Goal: Task Accomplishment & Management: Manage account settings

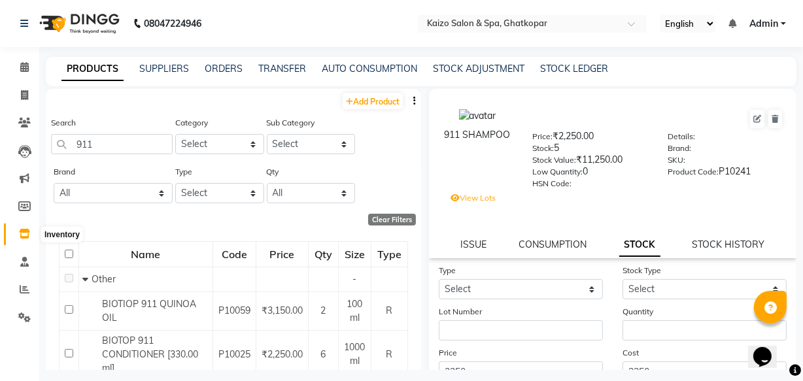
click at [25, 234] on icon at bounding box center [24, 234] width 11 height 10
click at [125, 144] on input "911" at bounding box center [112, 144] width 122 height 20
type input "9"
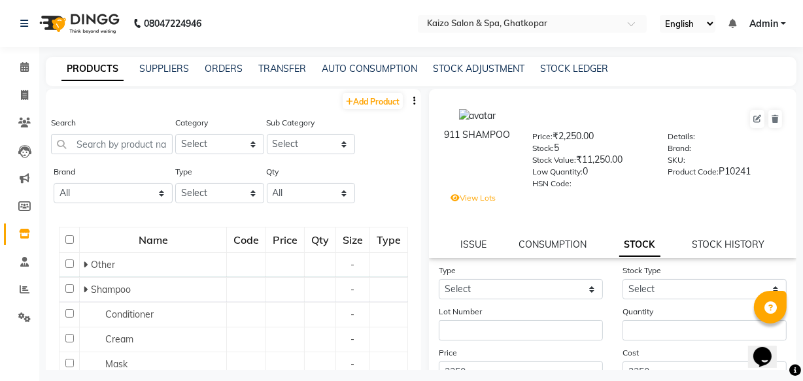
click at [123, 156] on div "Search" at bounding box center [112, 140] width 122 height 49
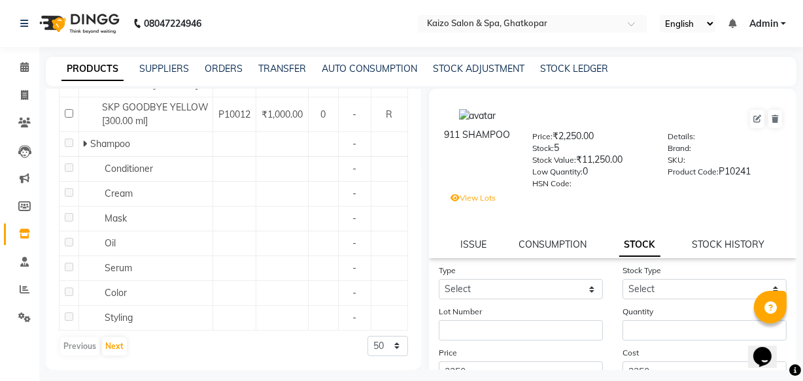
scroll to position [1485, 0]
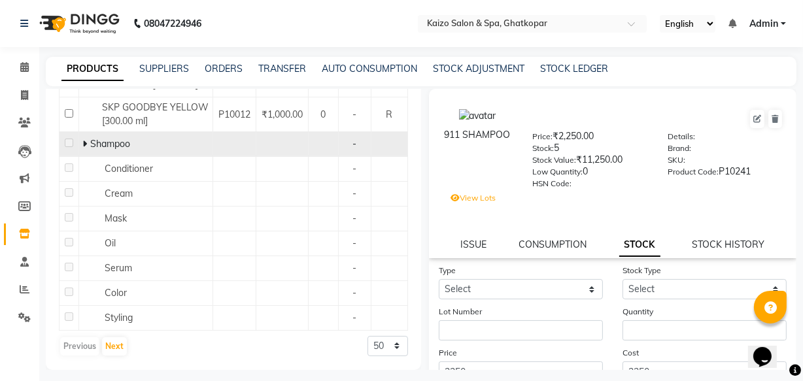
click at [84, 148] on icon at bounding box center [84, 143] width 5 height 9
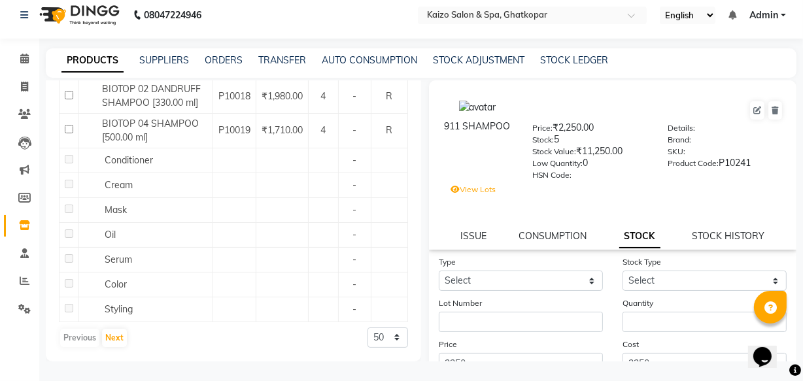
scroll to position [1825, 0]
click at [111, 333] on button "Next" at bounding box center [114, 338] width 25 height 18
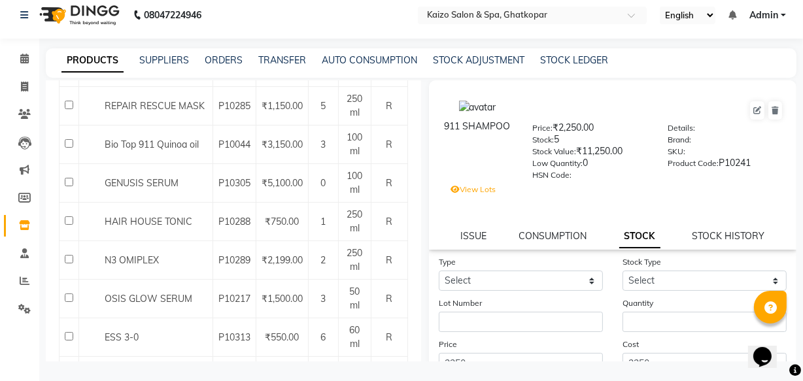
scroll to position [1598, 0]
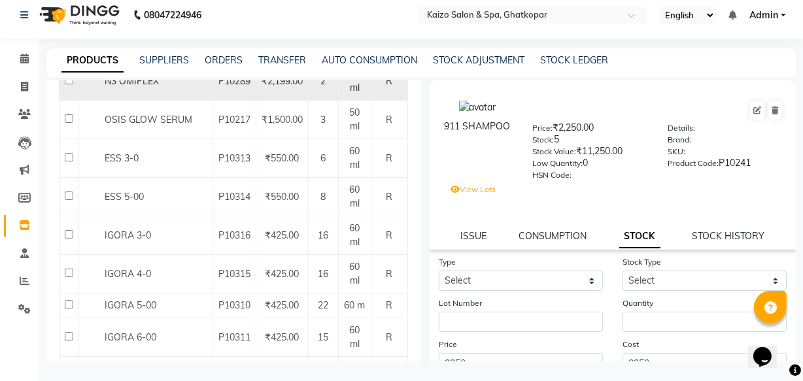
click at [66, 84] on input "checkbox" at bounding box center [69, 80] width 8 height 8
checkbox input "true"
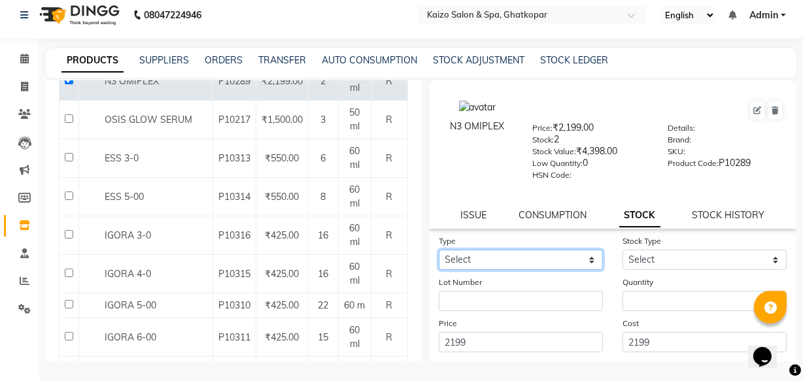
drag, startPoint x: 528, startPoint y: 265, endPoint x: 516, endPoint y: 268, distance: 12.1
click at [528, 265] on select "Select In Out" at bounding box center [521, 260] width 164 height 20
select select "in"
click at [439, 252] on select "Select In Out" at bounding box center [521, 260] width 164 height 20
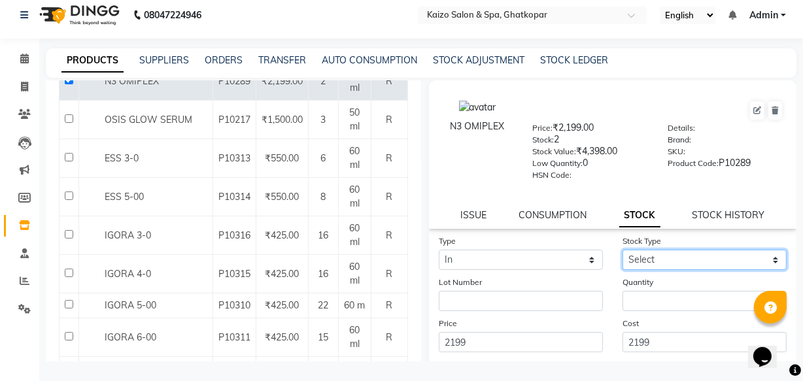
click at [635, 257] on select "Select New Stock Adjustment Return Other" at bounding box center [704, 260] width 164 height 20
select select "new stock"
click at [622, 252] on select "Select New Stock Adjustment Return Other" at bounding box center [704, 260] width 164 height 20
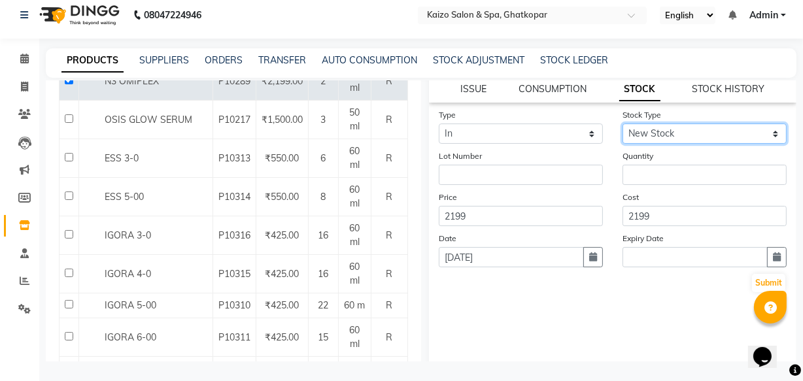
scroll to position [136, 0]
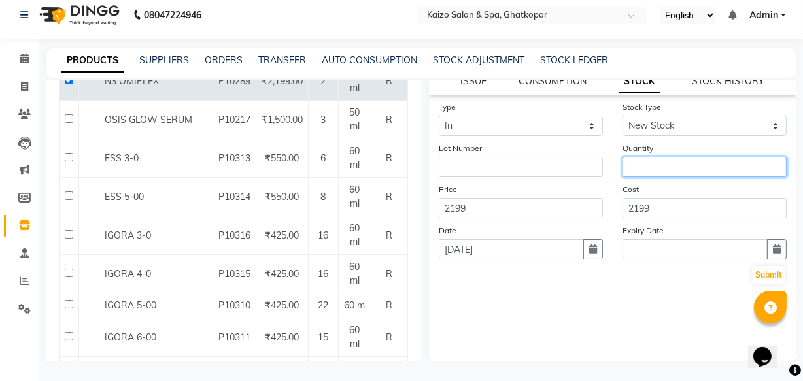
click at [637, 163] on input "number" at bounding box center [704, 167] width 164 height 20
type input "1"
click at [767, 242] on button "button" at bounding box center [777, 249] width 20 height 20
select select "9"
select select "2025"
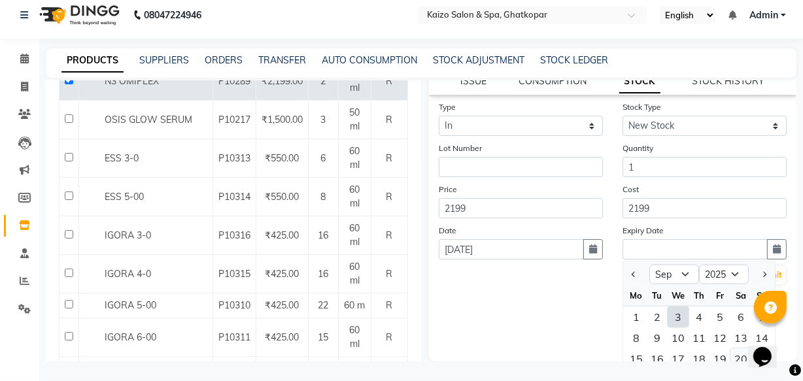
click at [731, 352] on div "20" at bounding box center [740, 358] width 21 height 21
type input "[DATE]"
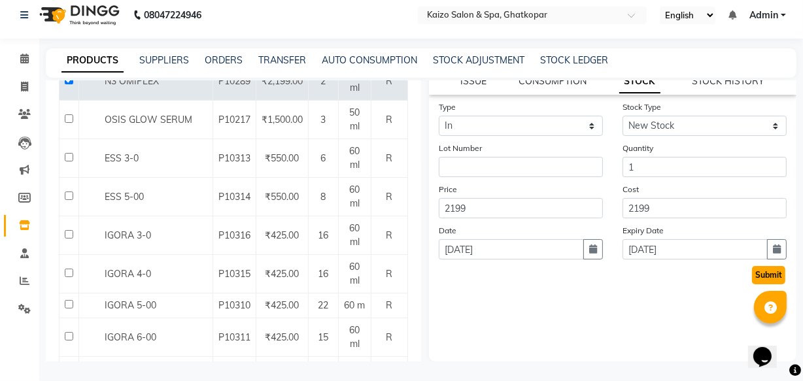
click at [761, 272] on button "Submit" at bounding box center [768, 275] width 33 height 18
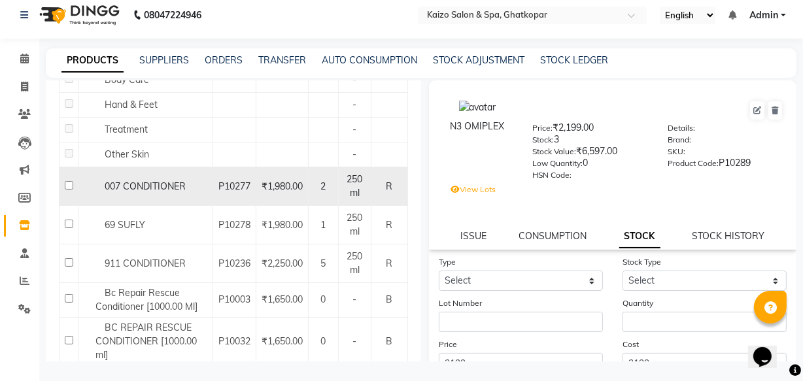
scroll to position [766, 0]
